Goal: Information Seeking & Learning: Learn about a topic

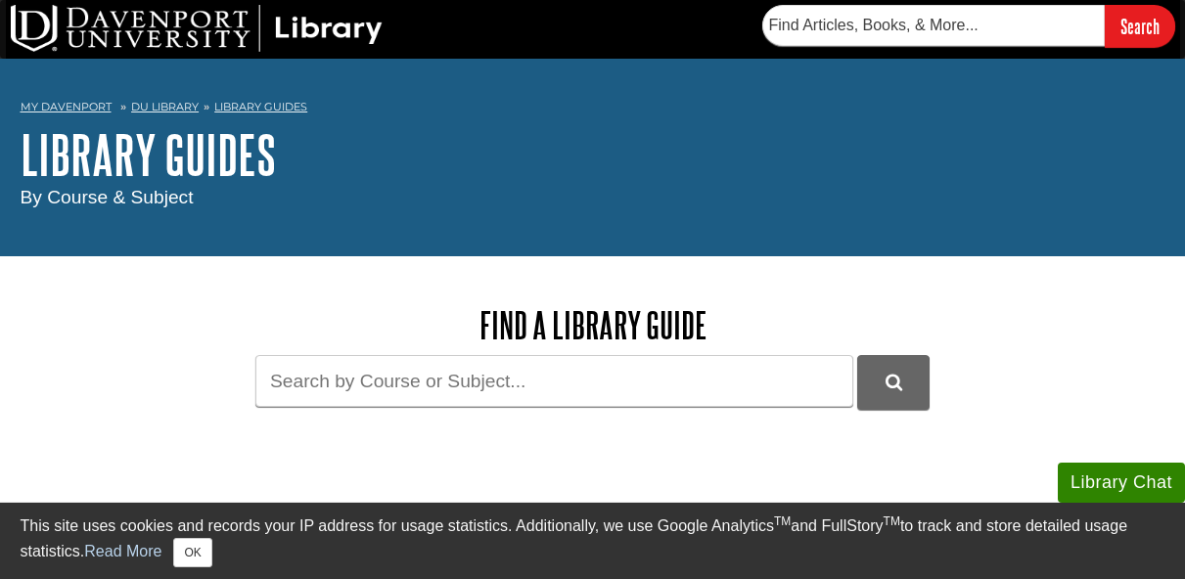
scroll to position [98, 0]
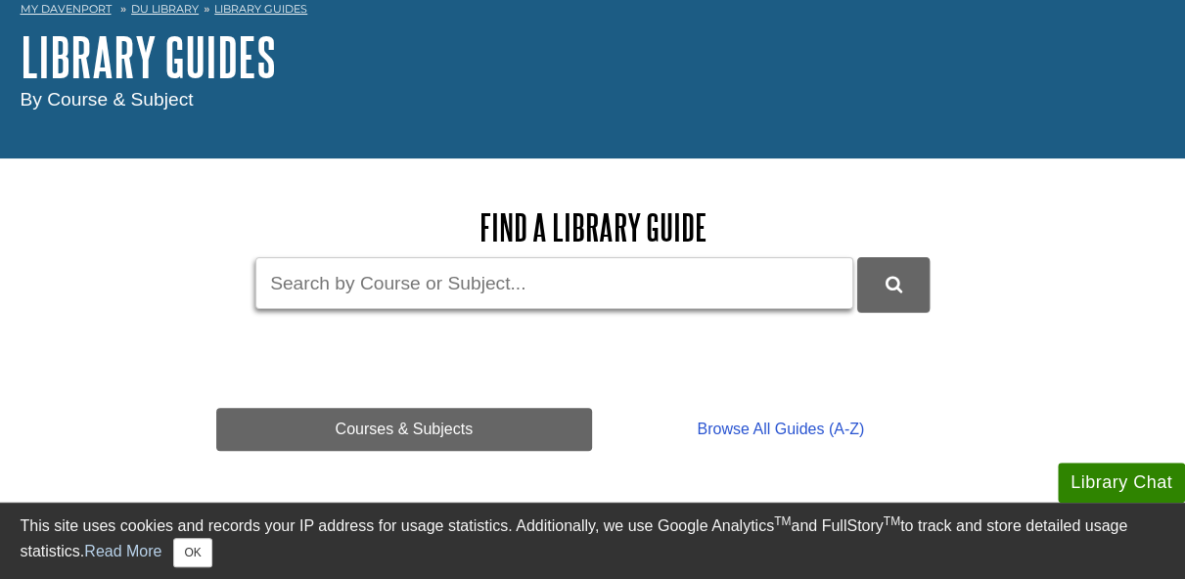
click at [323, 279] on input "Guide Search Terms" at bounding box center [554, 283] width 598 height 52
type input "BIOL 115"
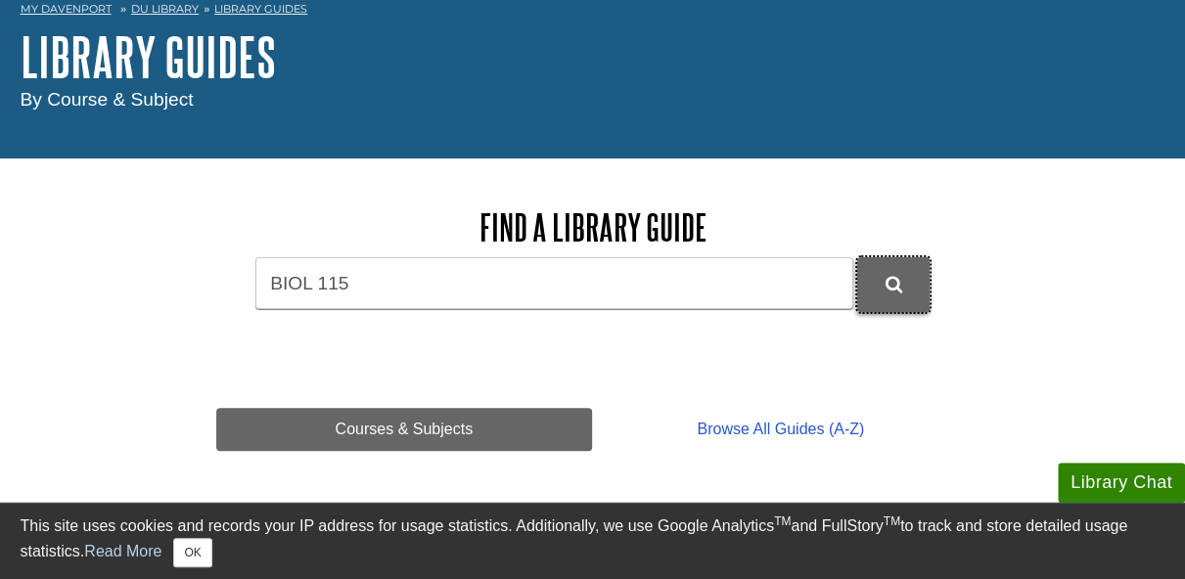
click at [900, 287] on icon "DU Library Guides Search" at bounding box center [894, 285] width 17 height 18
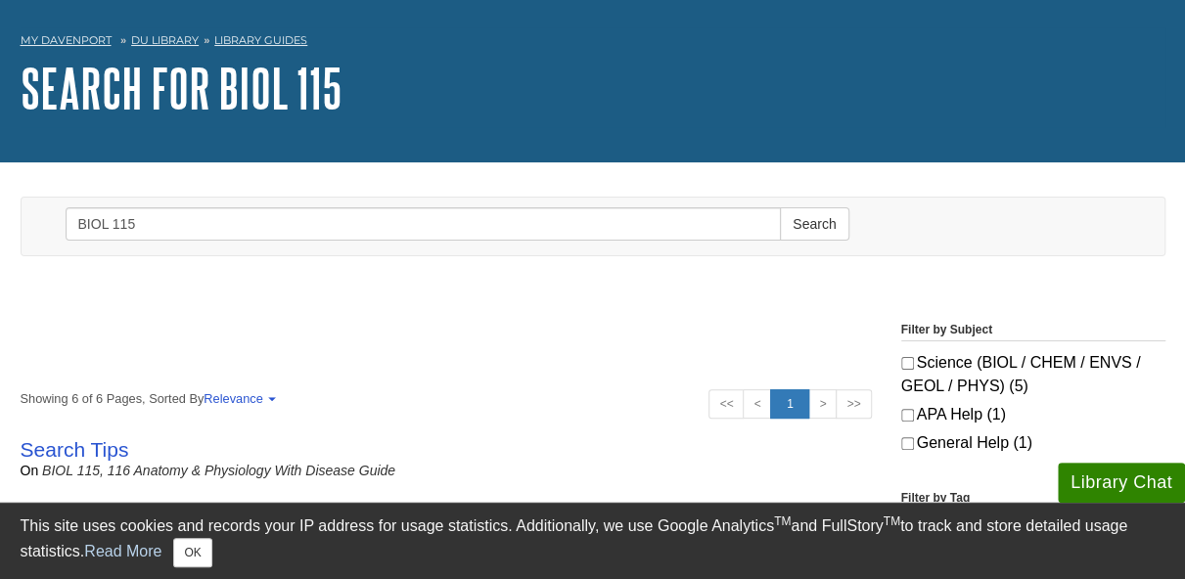
scroll to position [98, 0]
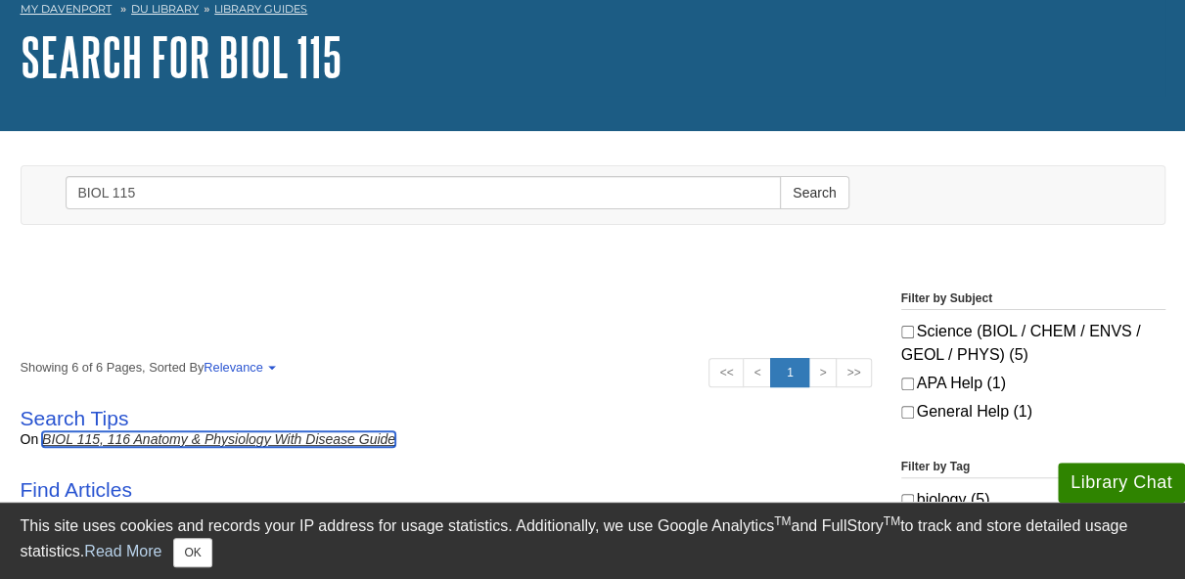
click at [91, 440] on link "BIOL 115, 116 Anatomy & Physiology with Disease Guide" at bounding box center [218, 440] width 353 height 16
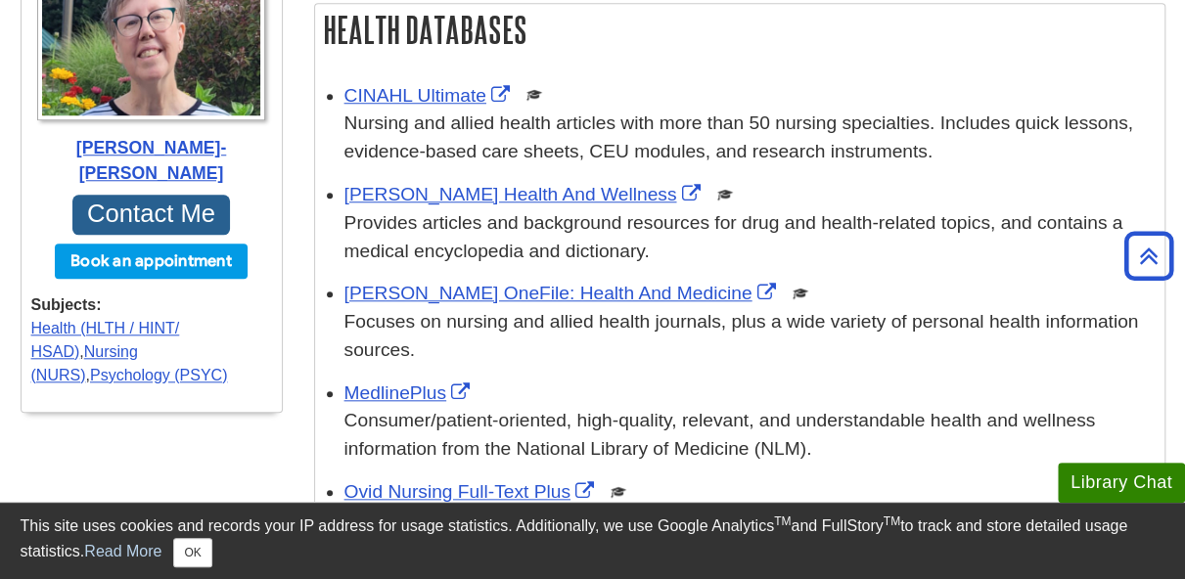
scroll to position [783, 0]
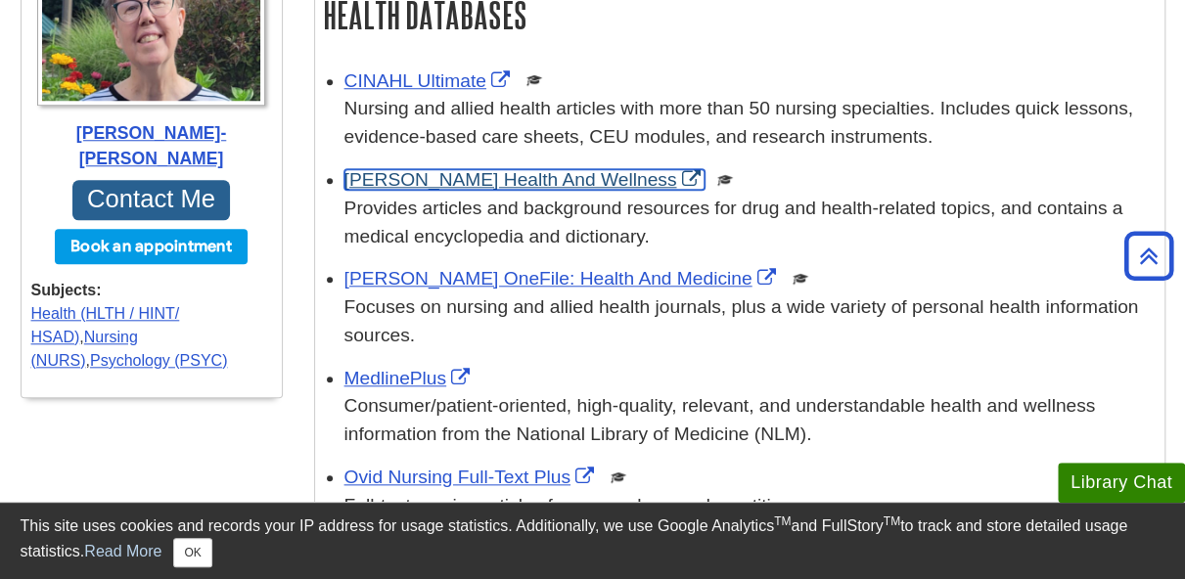
click at [472, 177] on link "[PERSON_NAME] Health And Wellness" at bounding box center [524, 179] width 361 height 21
